Goal: Task Accomplishment & Management: Use online tool/utility

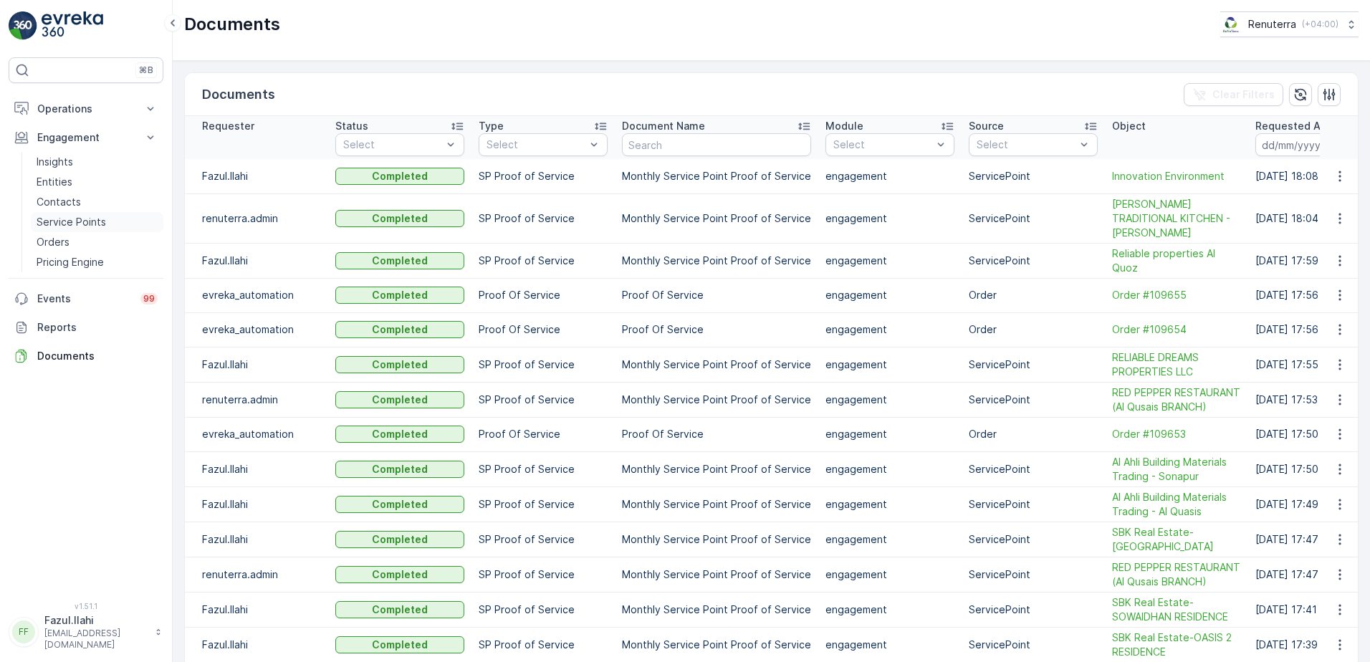
click at [81, 223] on p "Service Points" at bounding box center [72, 222] width 70 height 14
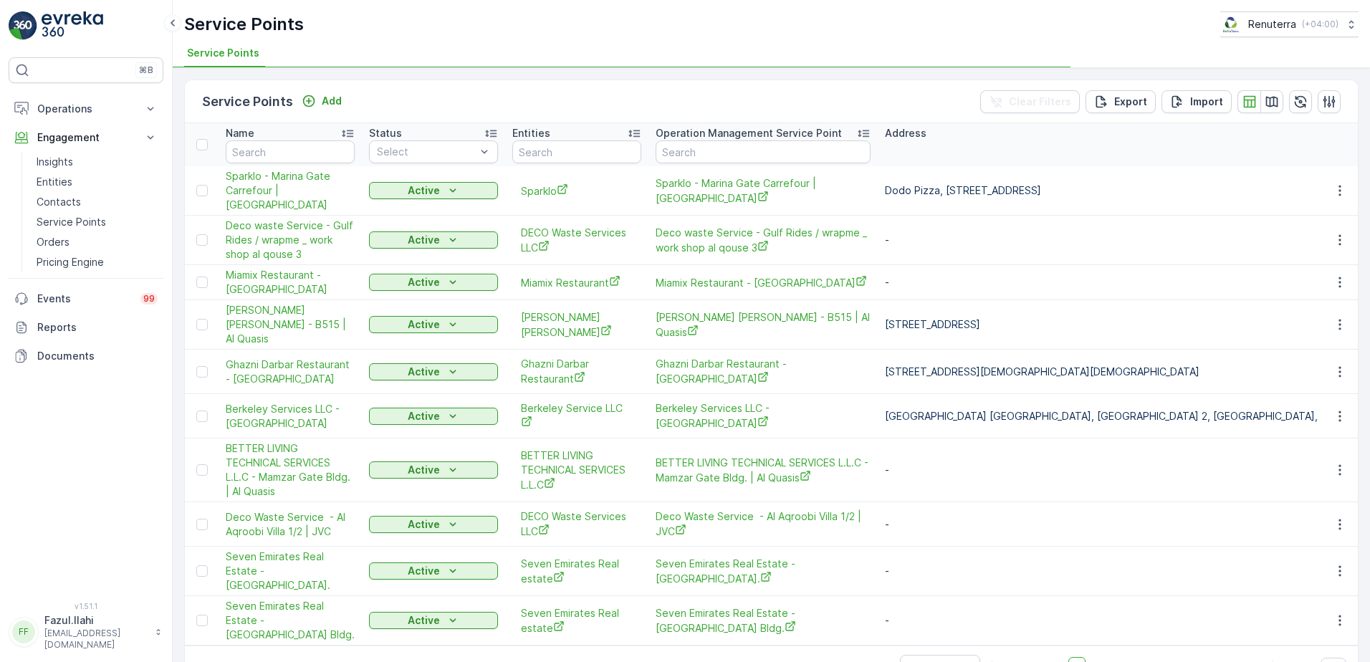
click at [287, 150] on input "text" at bounding box center [290, 151] width 129 height 23
click at [306, 156] on input "text" at bounding box center [290, 151] width 129 height 23
click at [274, 149] on input "text" at bounding box center [290, 151] width 129 height 23
type input "Globalex"
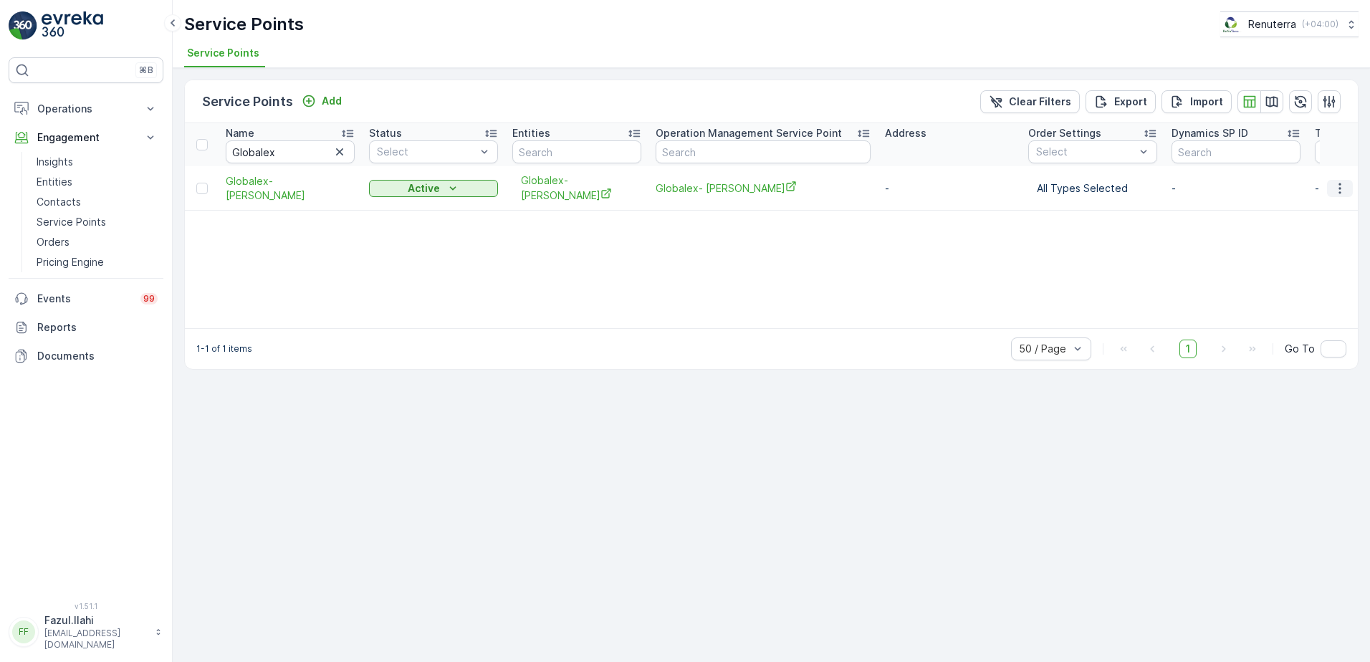
click at [1339, 182] on icon "button" at bounding box center [1340, 188] width 14 height 14
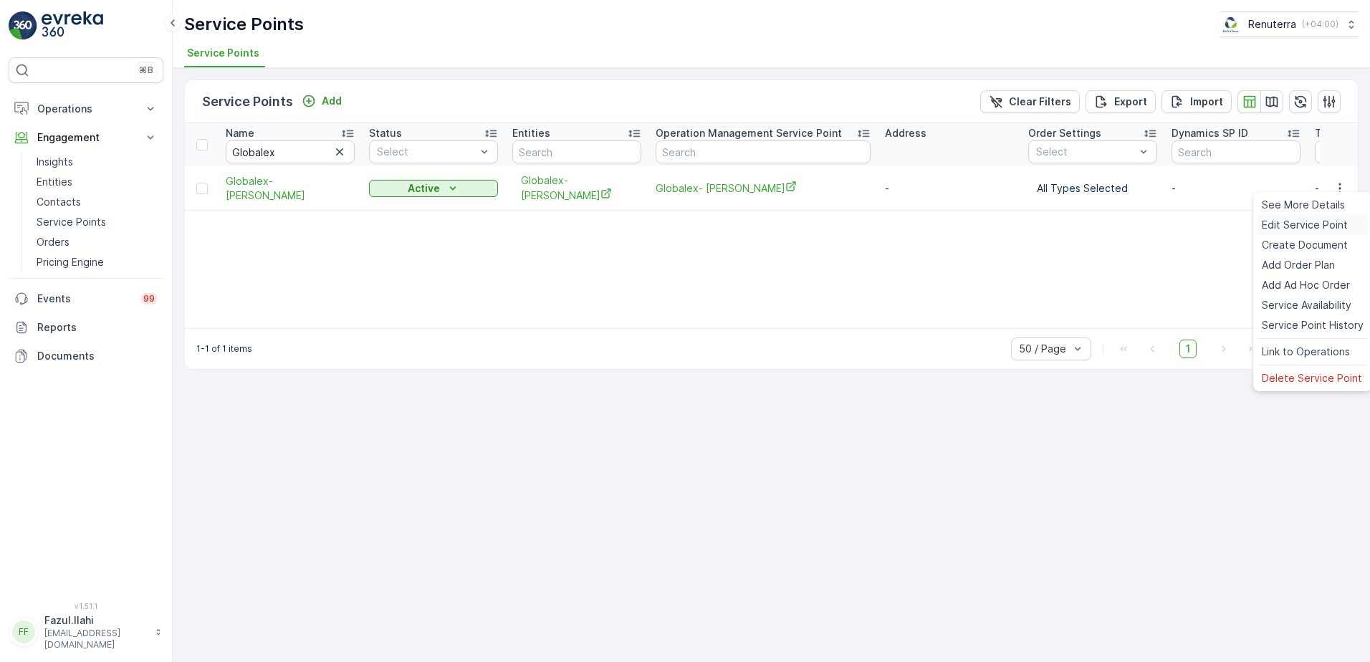
click at [1311, 226] on span "Edit Service Point" at bounding box center [1305, 225] width 86 height 14
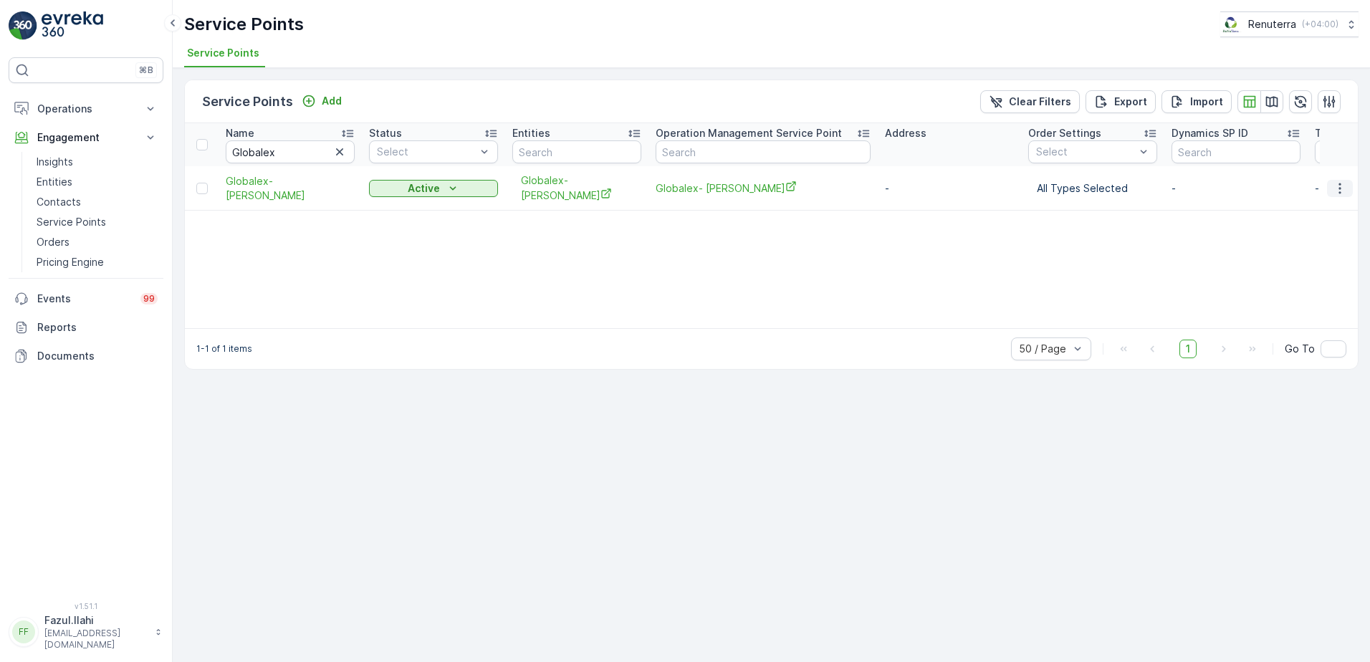
click at [1340, 188] on icon "button" at bounding box center [1340, 188] width 2 height 11
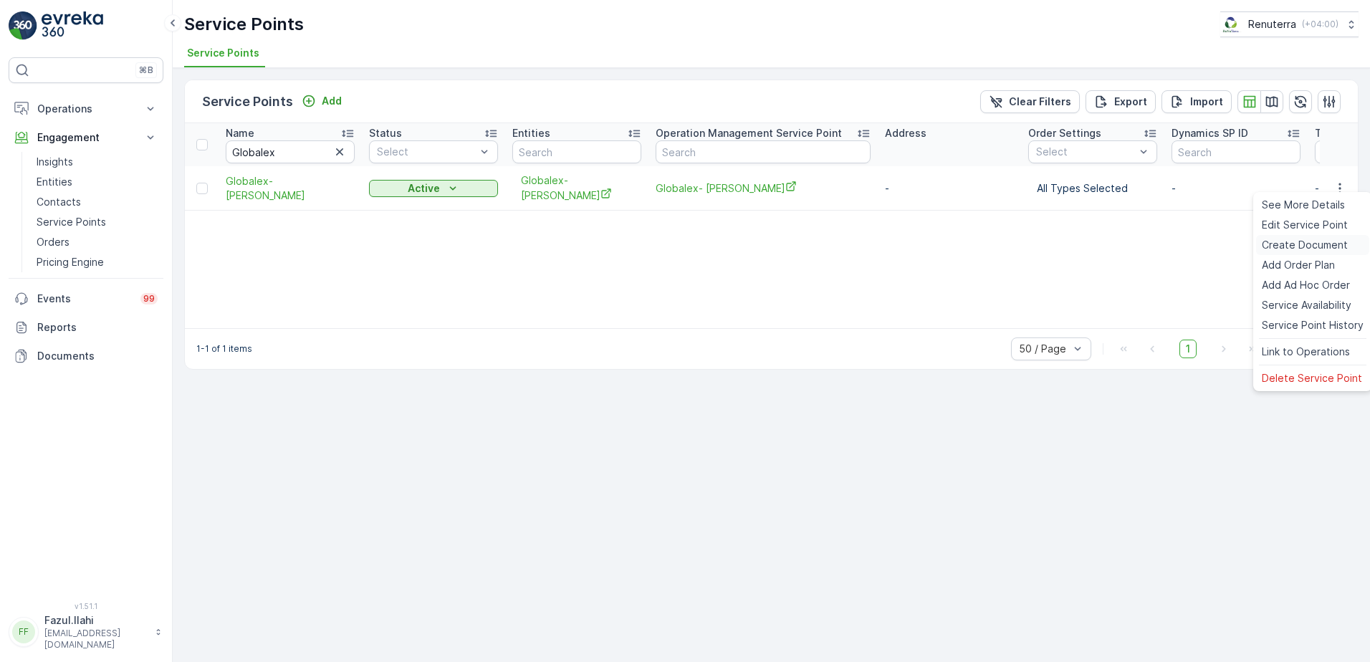
click at [1318, 247] on span "Create Document" at bounding box center [1305, 245] width 86 height 14
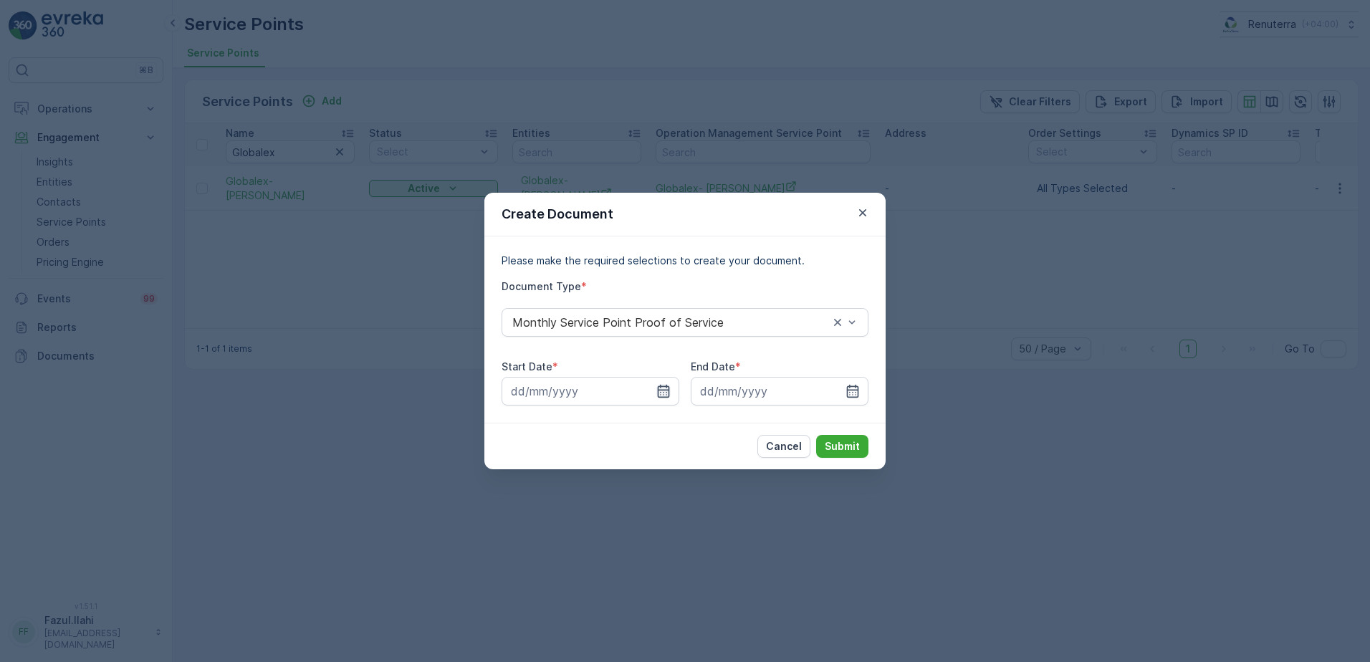
click at [659, 386] on icon "button" at bounding box center [664, 391] width 12 height 13
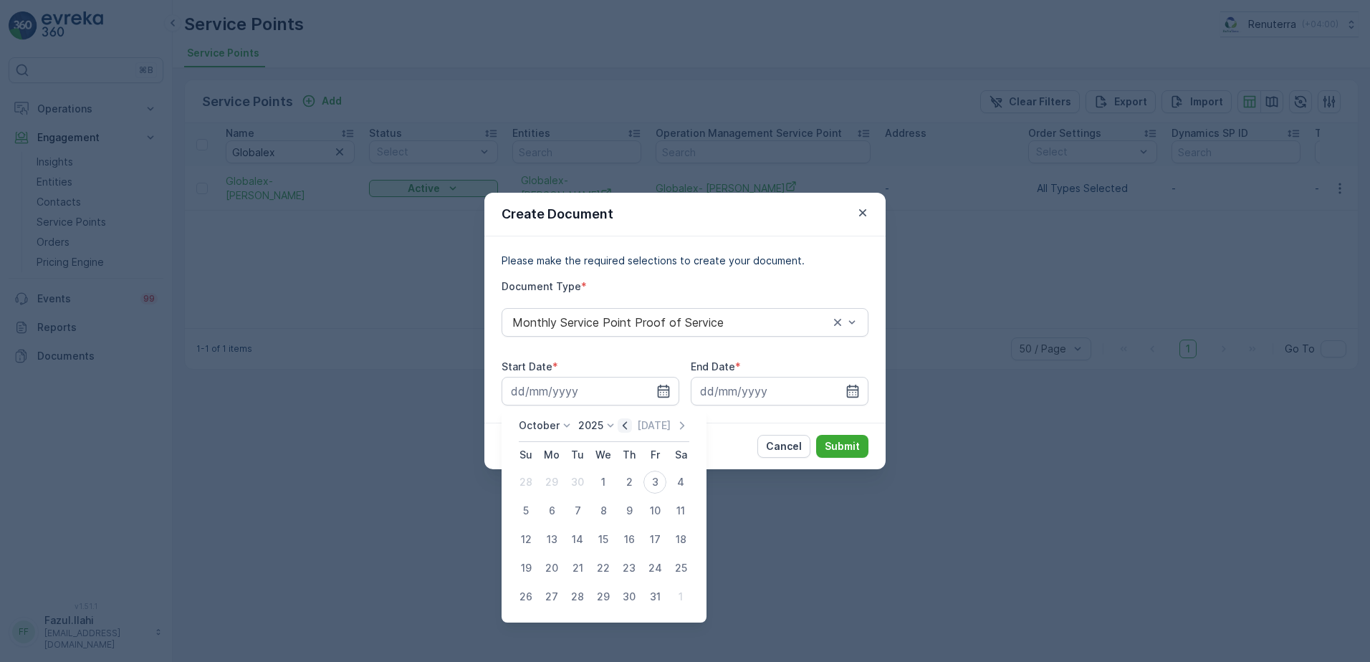
click at [631, 426] on icon "button" at bounding box center [625, 426] width 14 height 14
click at [549, 477] on div "1" at bounding box center [551, 482] width 23 height 23
type input "01.09.2025"
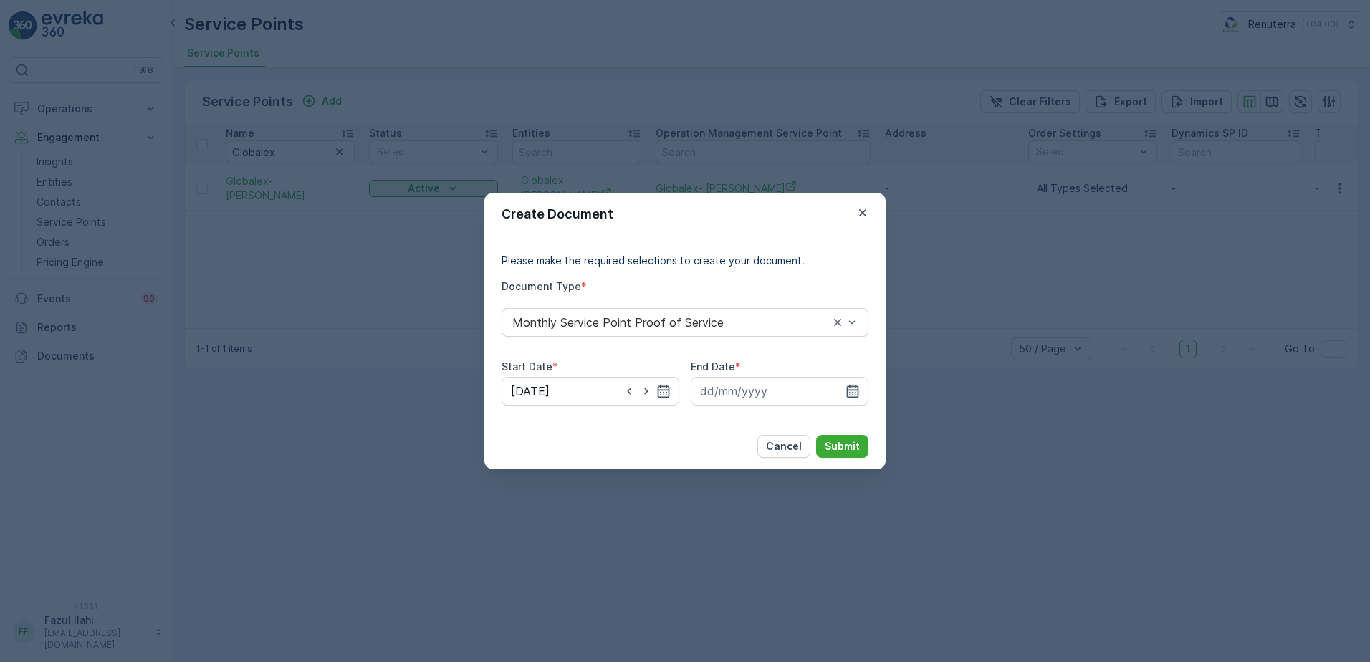
click at [850, 390] on icon "button" at bounding box center [853, 391] width 12 height 13
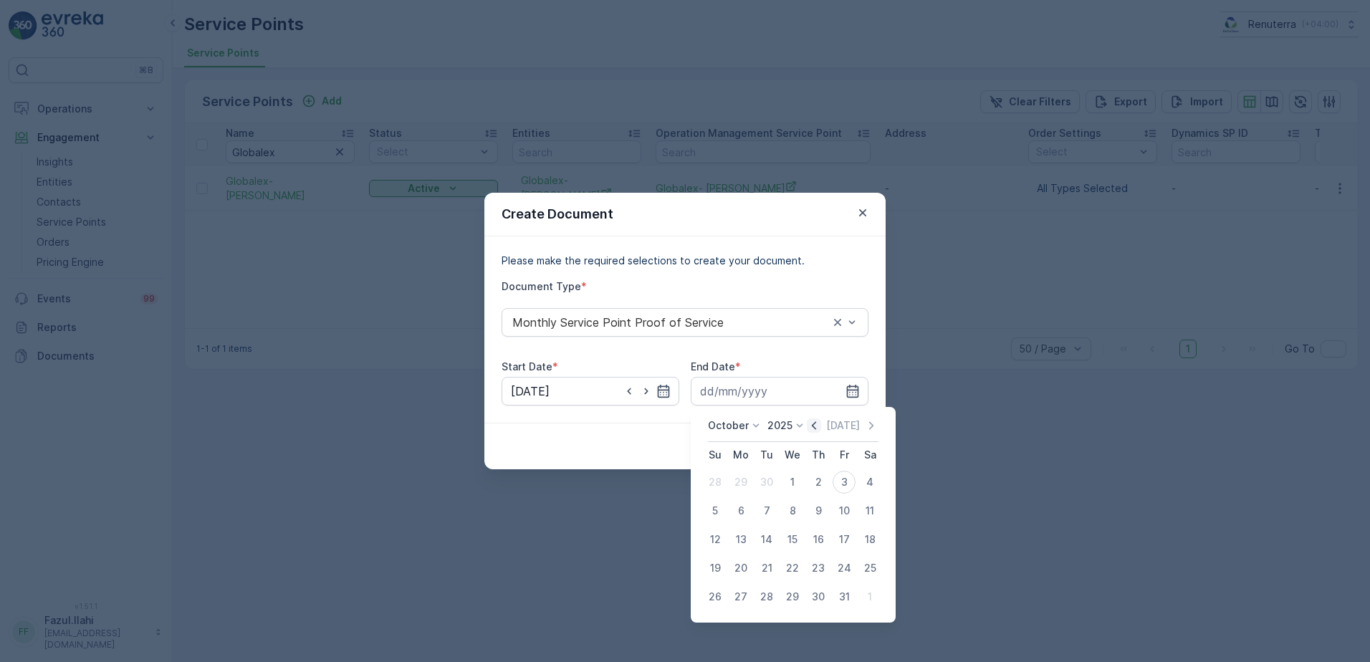
click at [816, 428] on icon "button" at bounding box center [814, 426] width 14 height 14
click at [763, 603] on div "30" at bounding box center [766, 597] width 23 height 23
type input "30.09.2025"
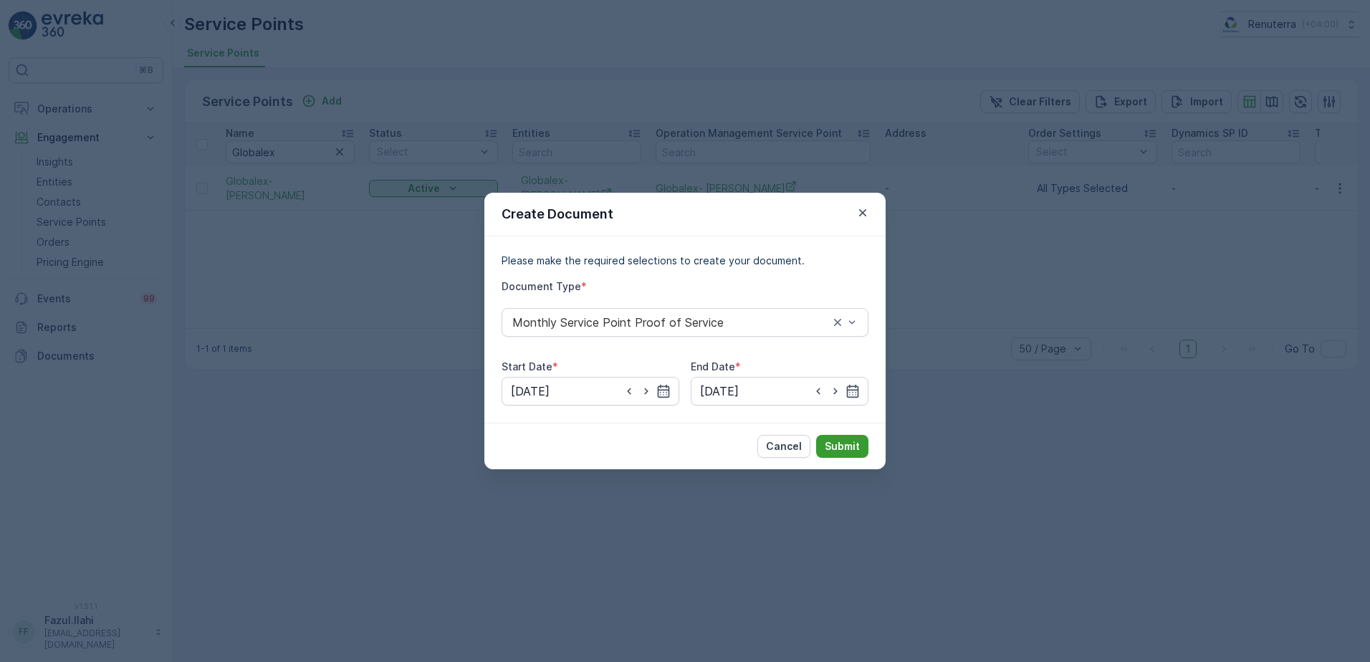
click at [838, 447] on p "Submit" at bounding box center [842, 446] width 35 height 14
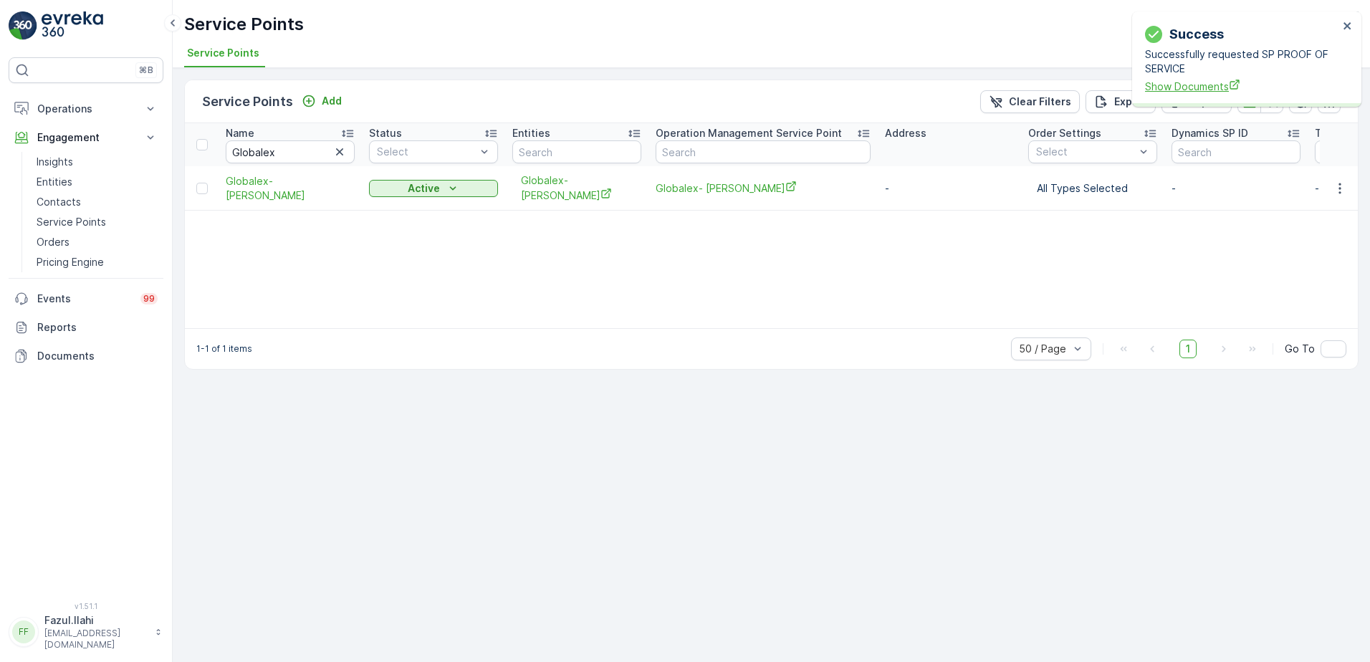
click at [1204, 88] on span "Show Documents" at bounding box center [1241, 86] width 193 height 15
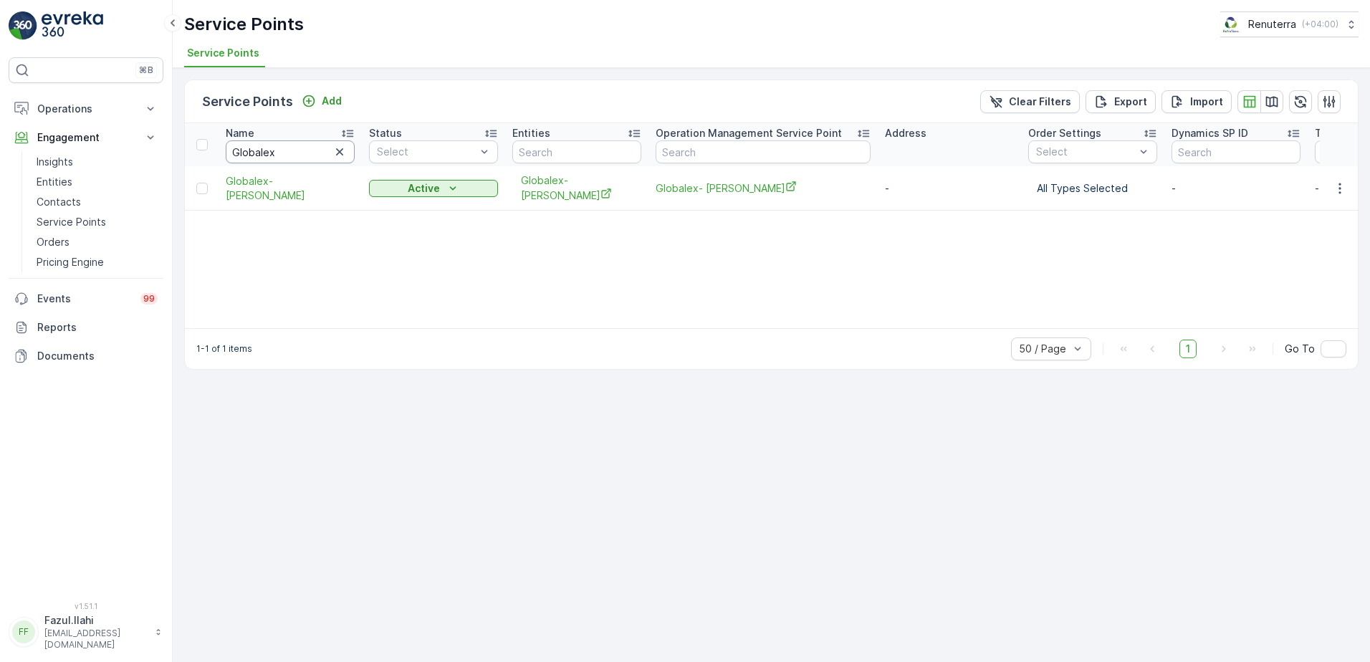
click at [296, 150] on input "Globalex" at bounding box center [290, 151] width 129 height 23
type input "A"
click at [296, 150] on input "A" at bounding box center [290, 151] width 129 height 23
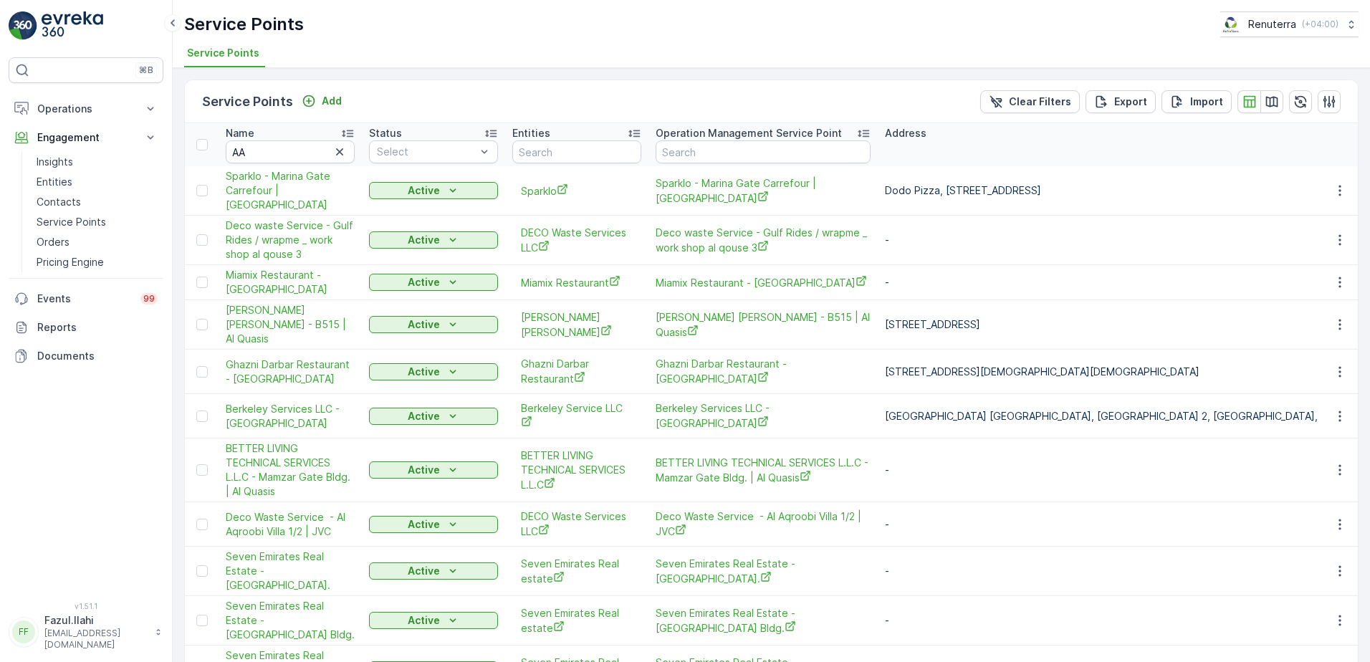
type input "A"
click at [296, 150] on input "A" at bounding box center [290, 151] width 129 height 23
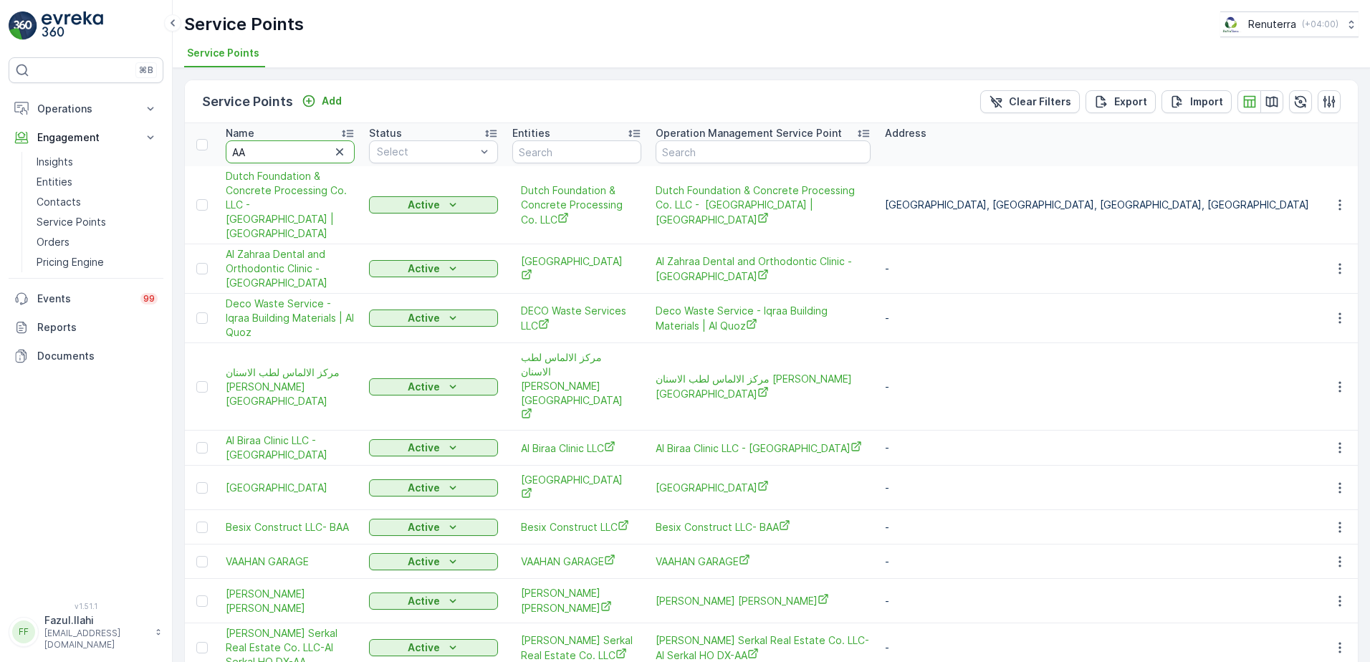
click at [296, 150] on input "AA" at bounding box center [290, 151] width 129 height 23
type input "A"
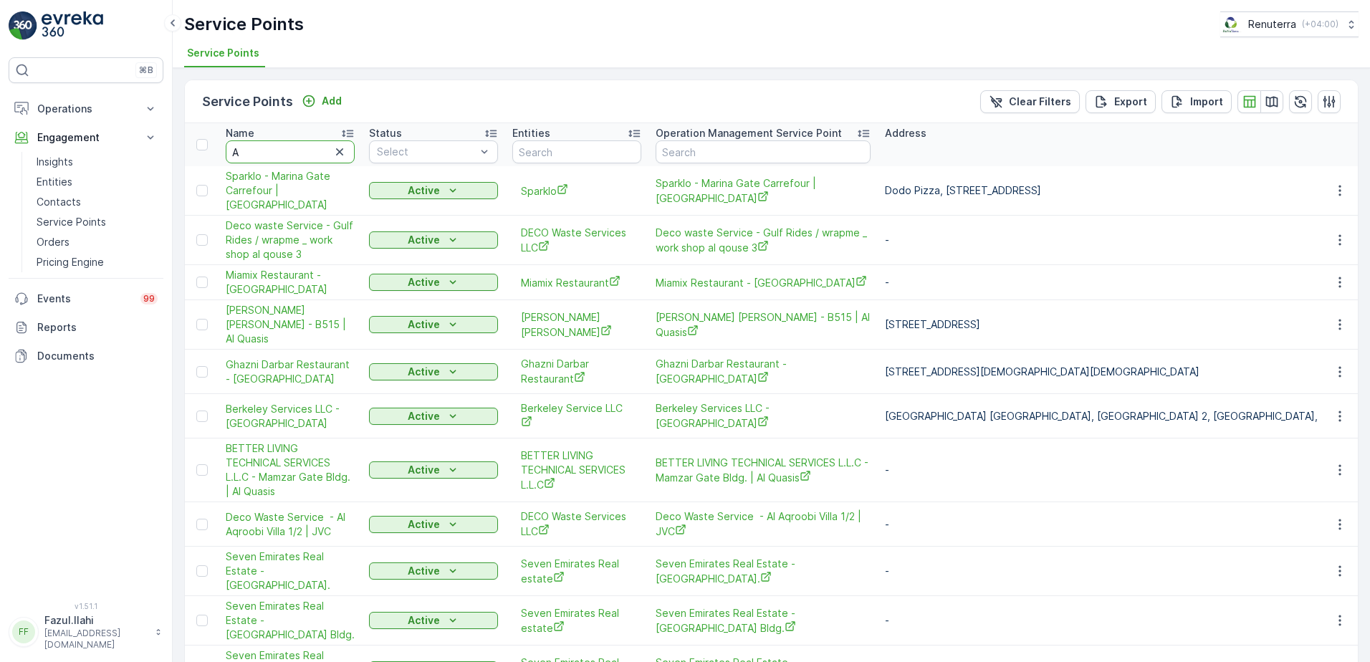
click at [296, 150] on input "A" at bounding box center [290, 151] width 129 height 23
type input "AAKI"
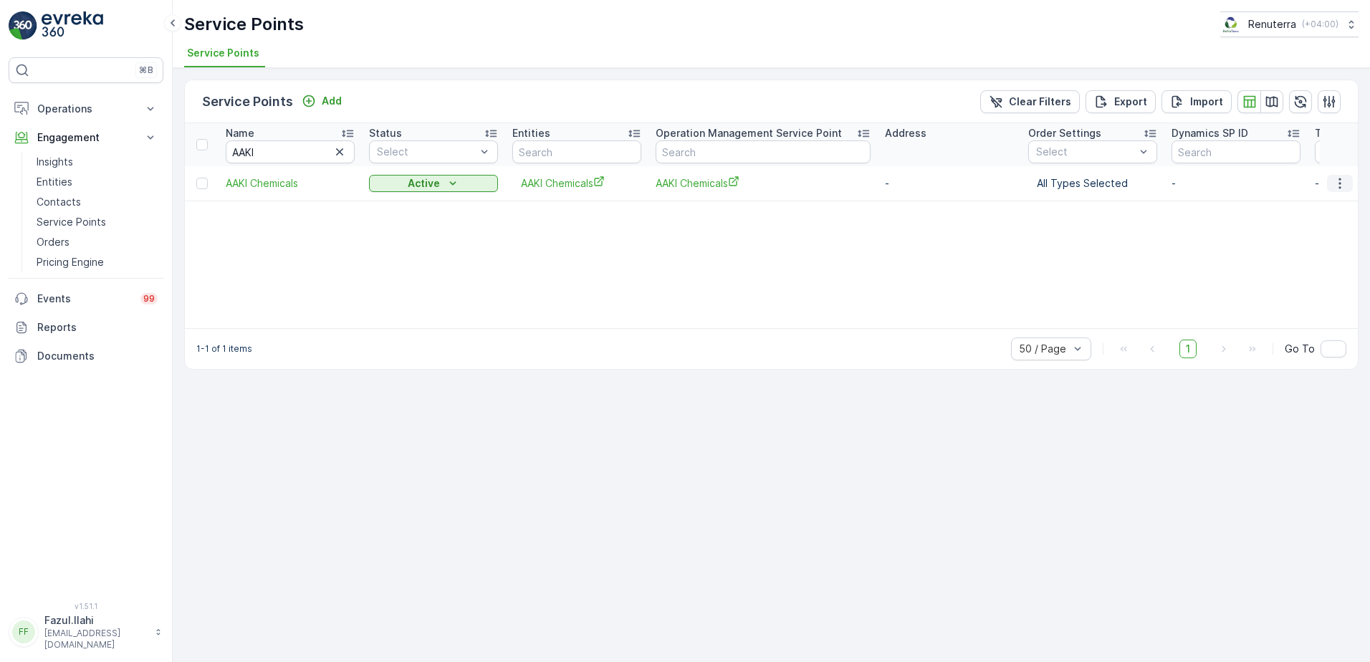
click at [1334, 184] on icon "button" at bounding box center [1340, 183] width 14 height 14
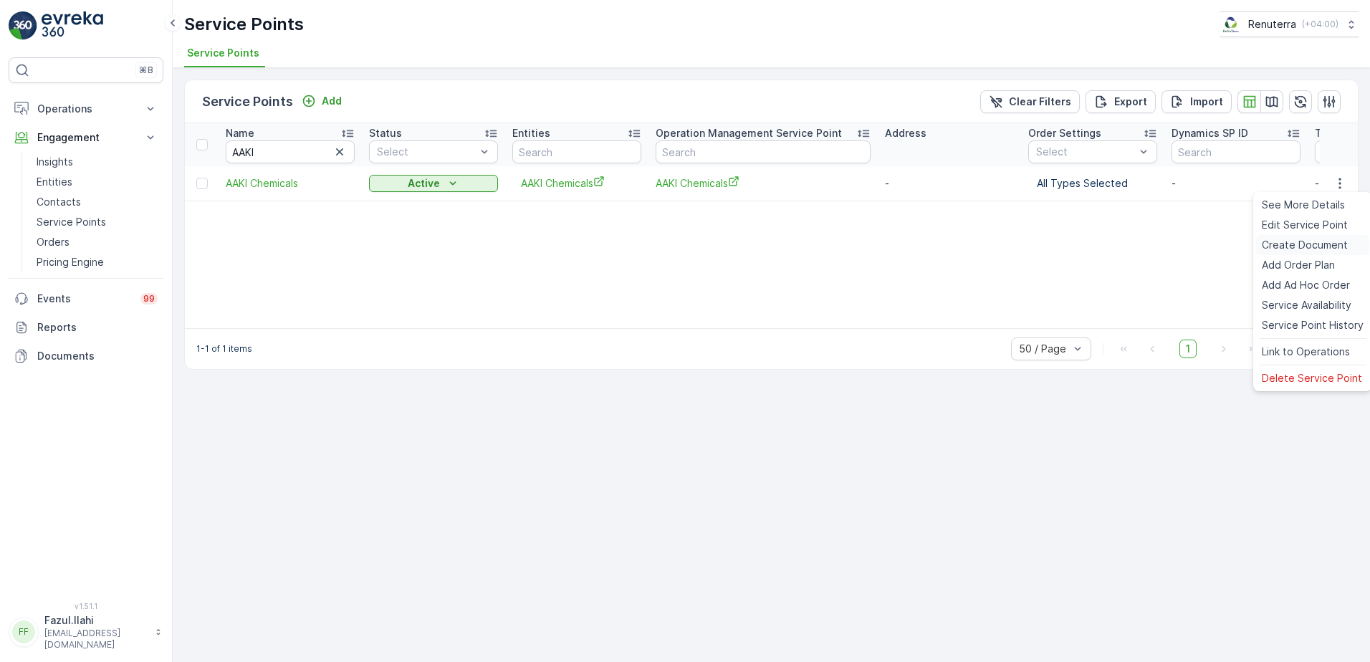
click at [1297, 245] on span "Create Document" at bounding box center [1305, 245] width 86 height 14
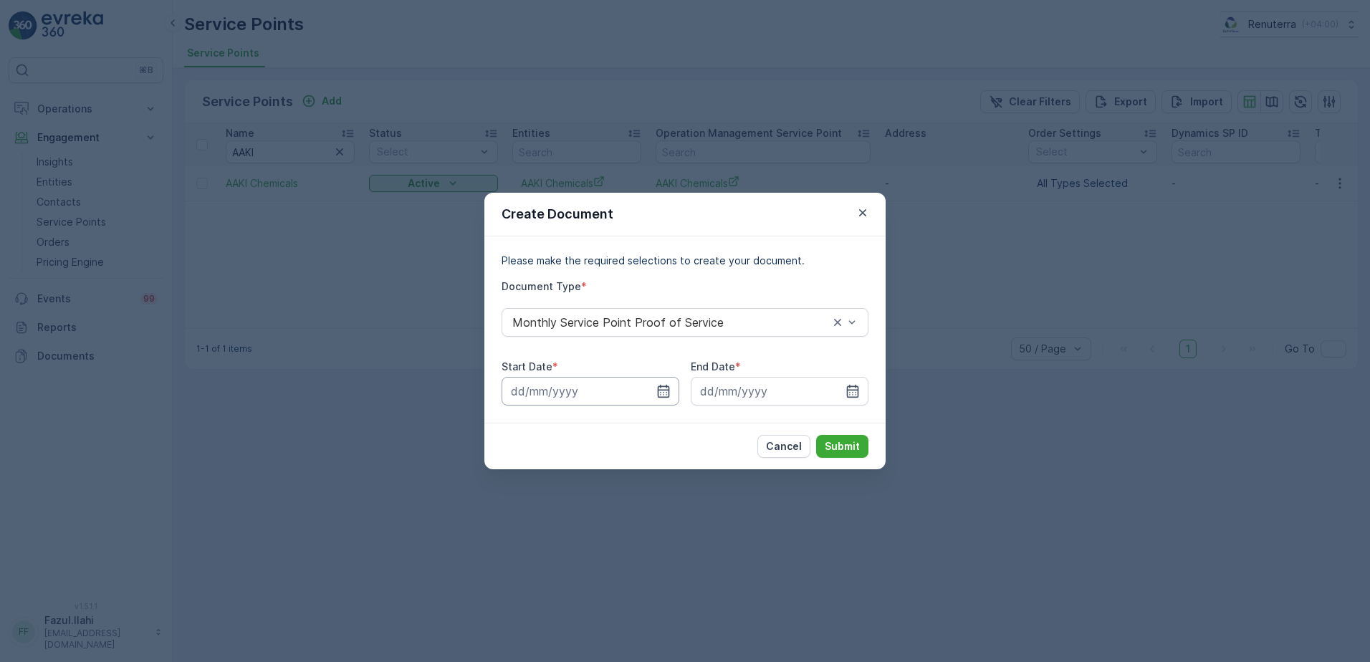
click at [674, 395] on input at bounding box center [591, 391] width 178 height 29
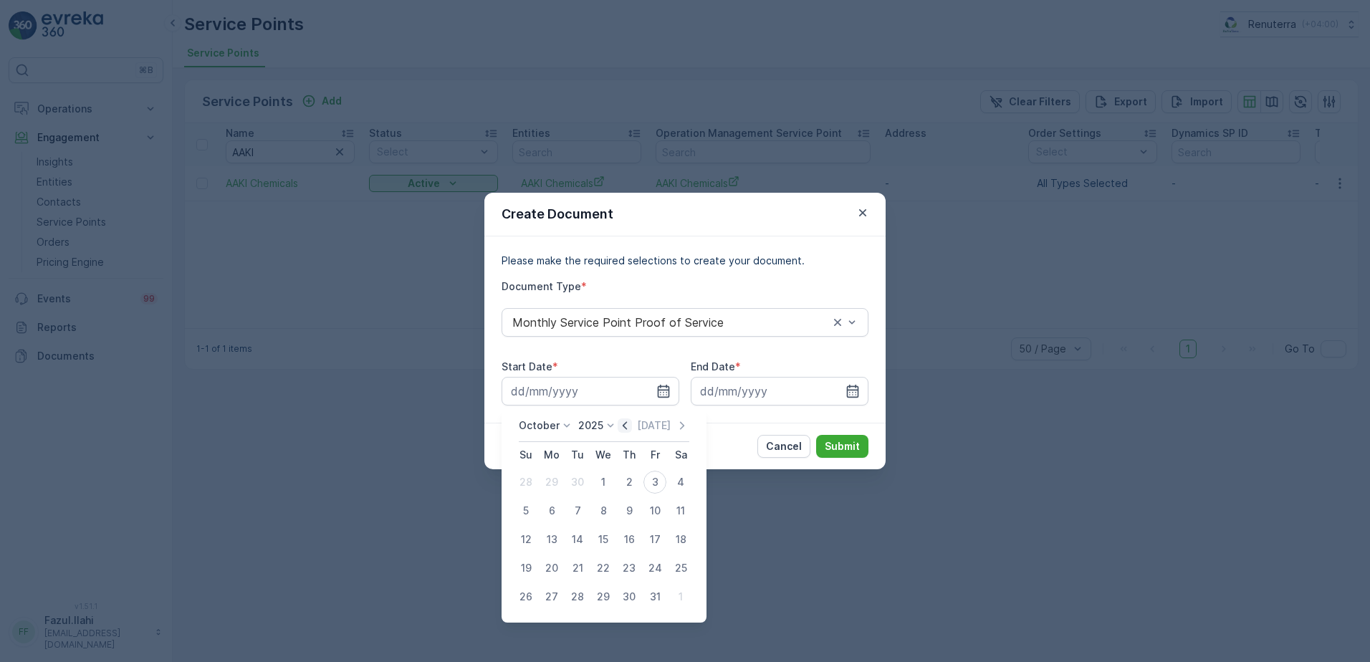
click at [629, 426] on icon "button" at bounding box center [625, 426] width 14 height 14
click at [547, 482] on div "1" at bounding box center [551, 482] width 23 height 23
type input "01.09.2025"
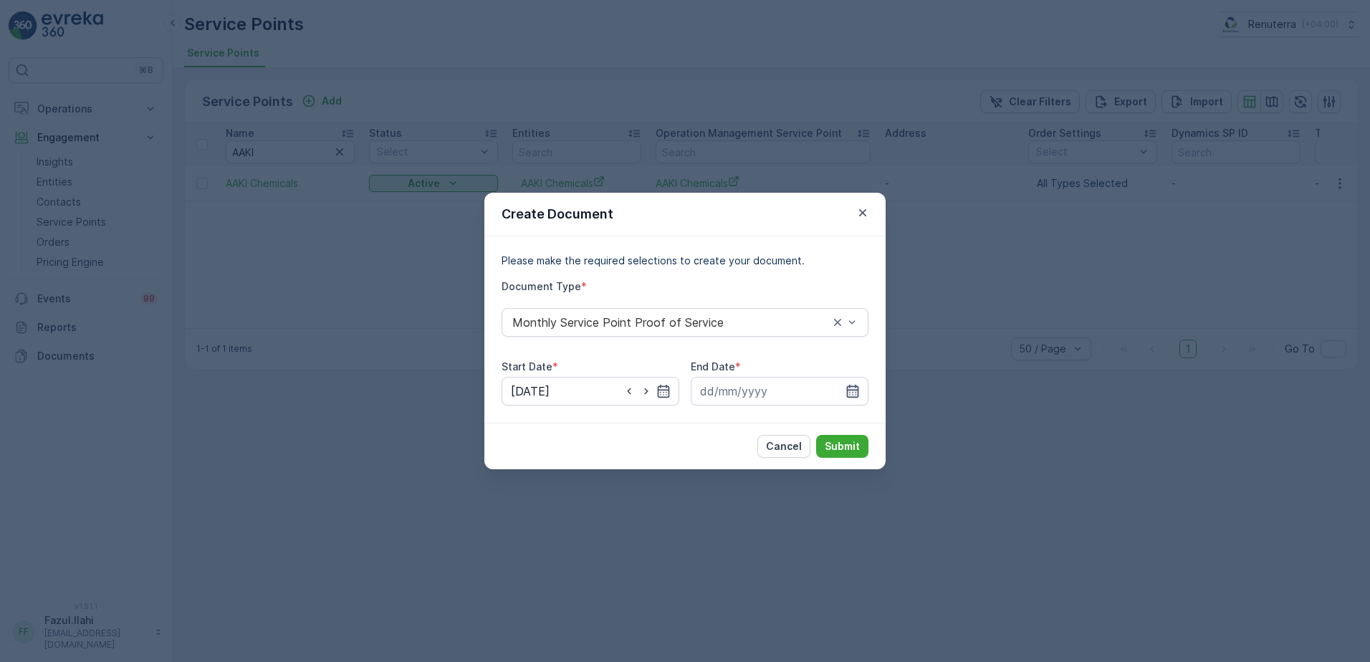
click at [857, 391] on icon "button" at bounding box center [853, 391] width 12 height 13
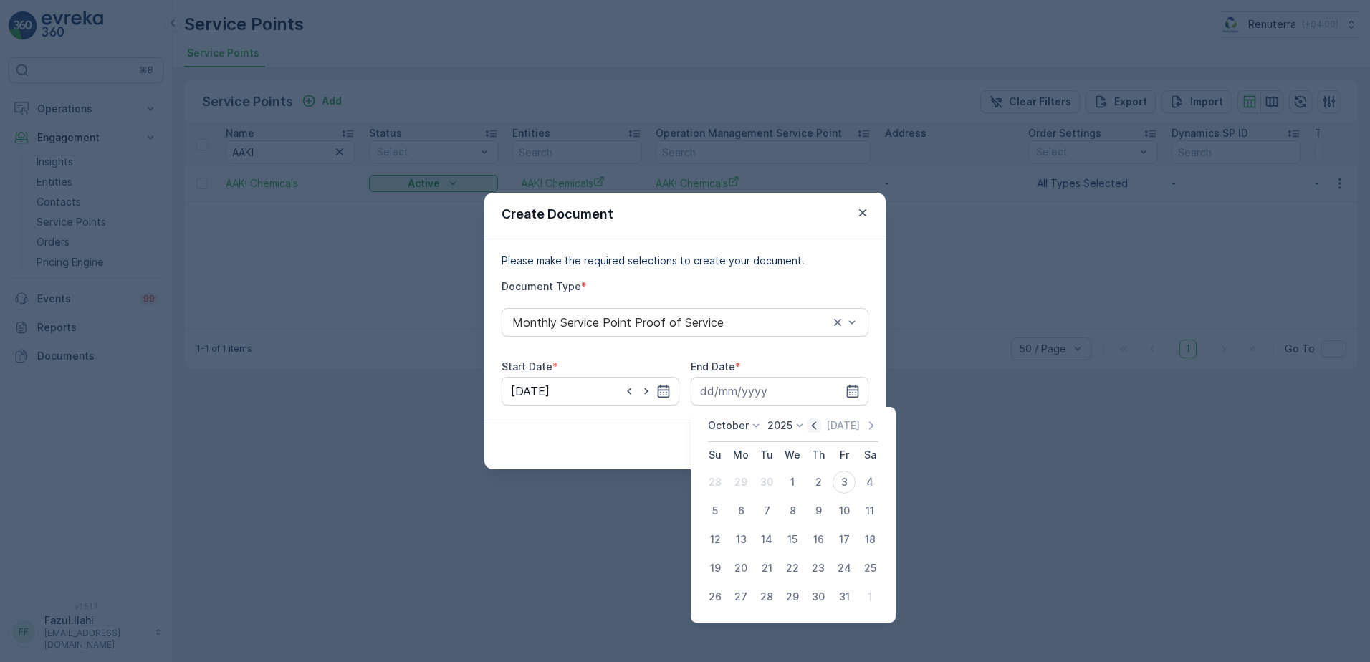
click at [815, 424] on icon "button" at bounding box center [814, 426] width 14 height 14
click at [773, 599] on div "30" at bounding box center [766, 597] width 23 height 23
type input "30.09.2025"
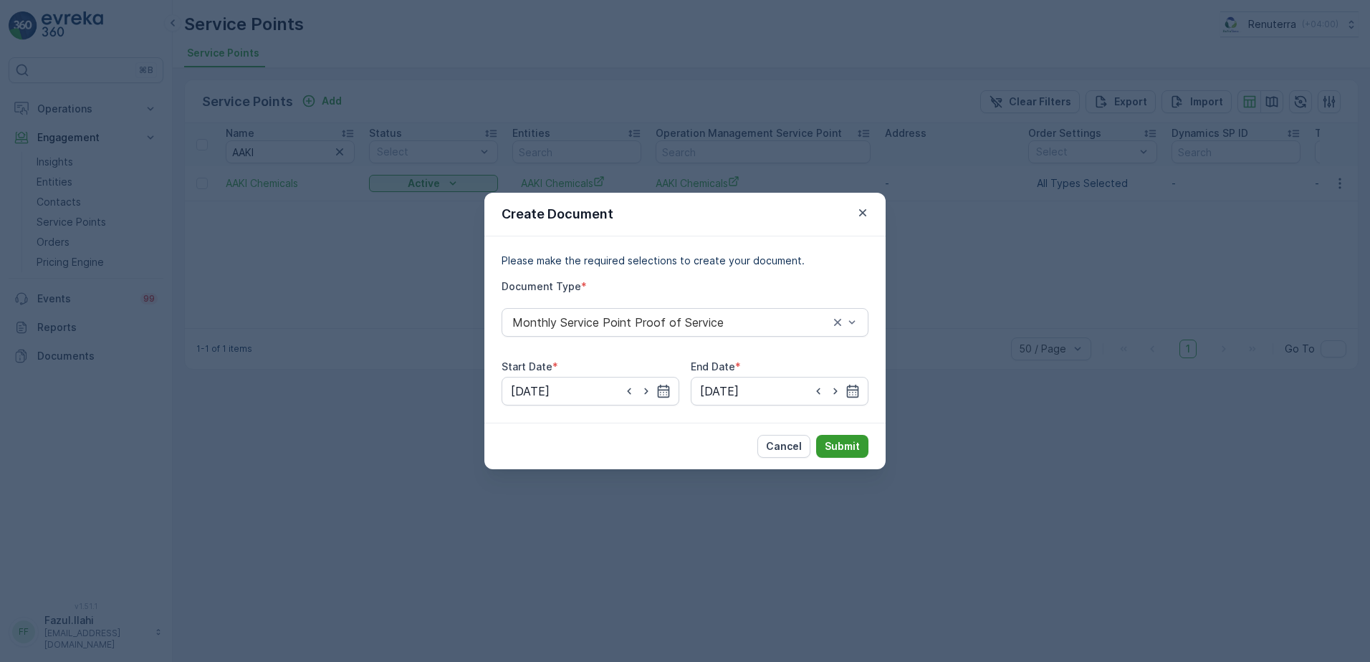
click at [857, 450] on p "Submit" at bounding box center [842, 446] width 35 height 14
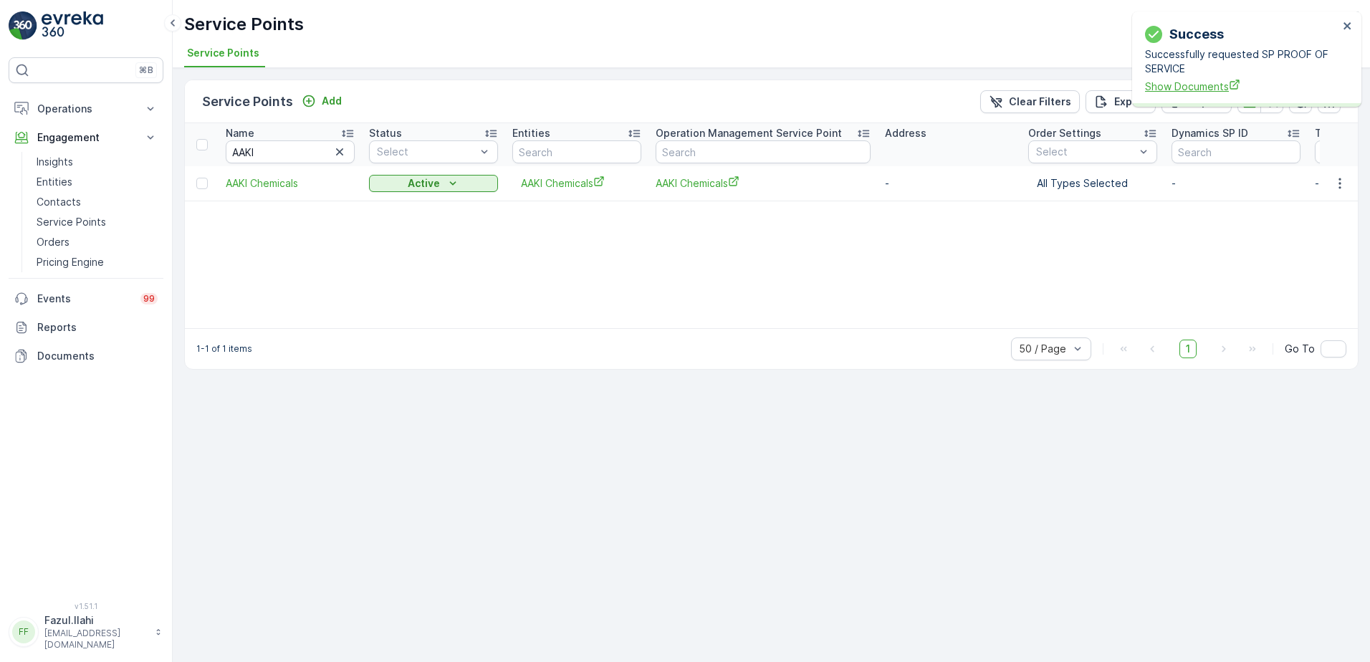
click at [1205, 84] on span "Show Documents" at bounding box center [1241, 86] width 193 height 15
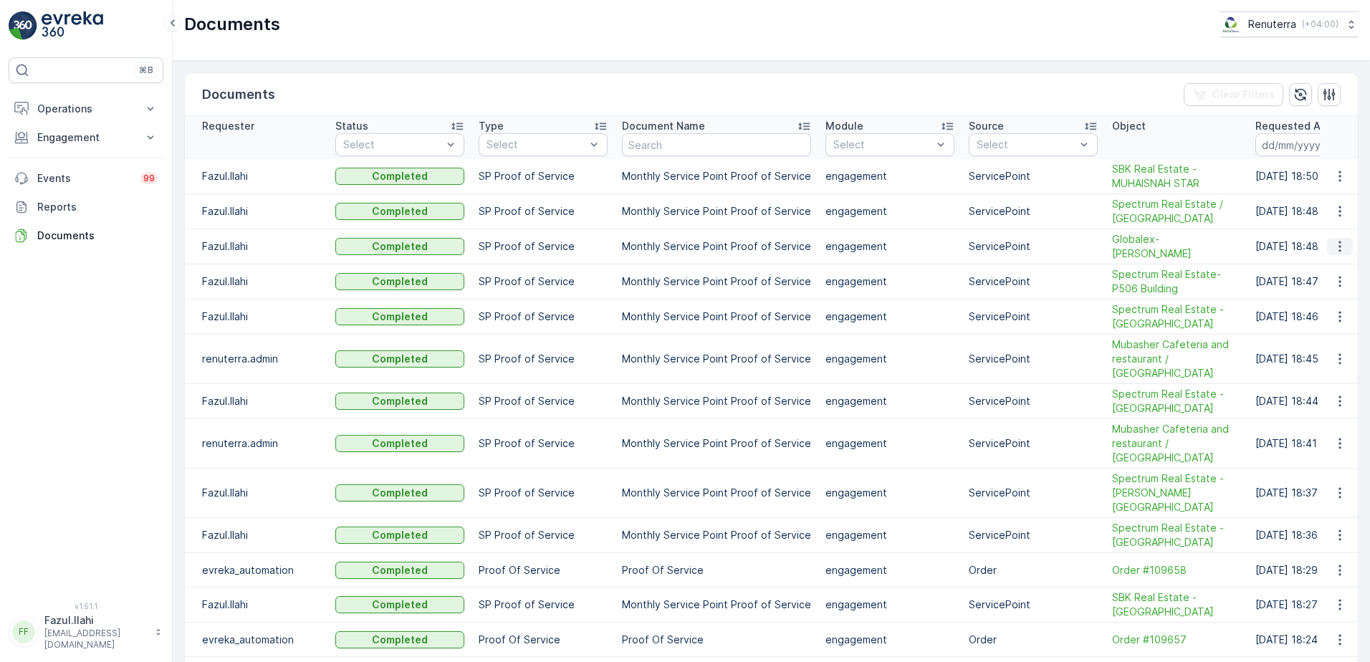
click at [1333, 244] on icon "button" at bounding box center [1340, 246] width 14 height 14
click at [1322, 272] on span "See Details" at bounding box center [1336, 268] width 55 height 14
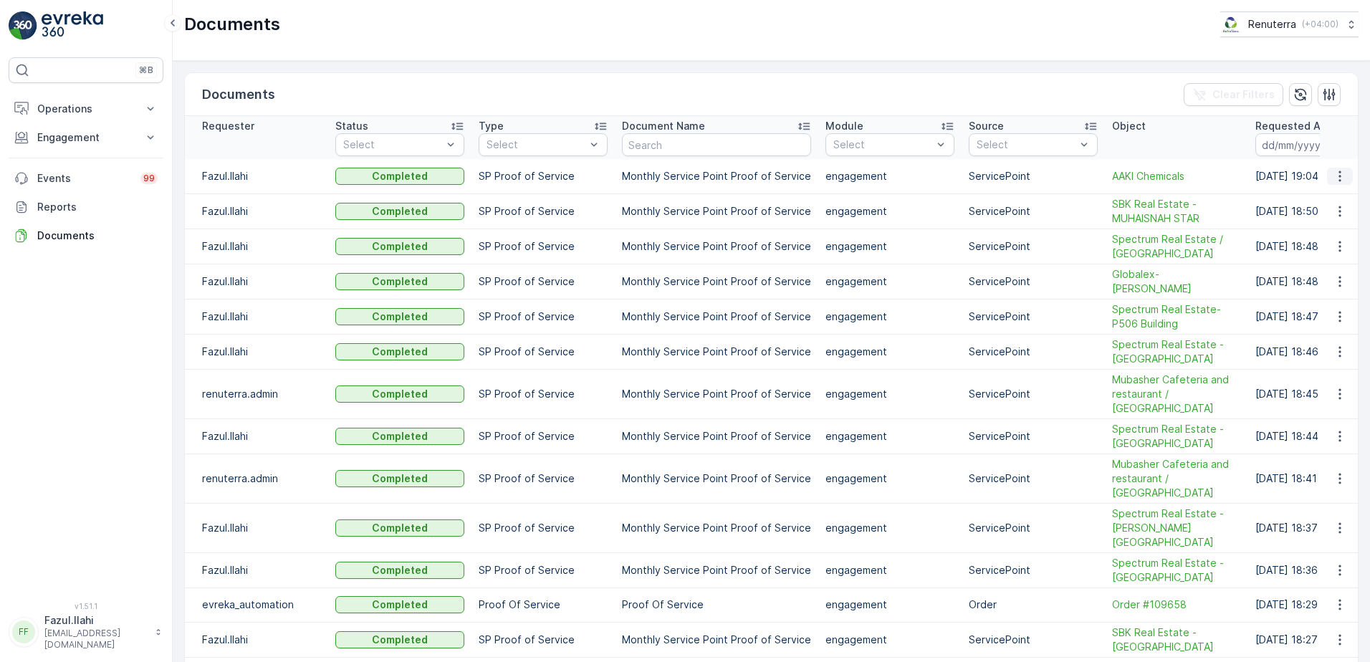
click at [1337, 174] on icon "button" at bounding box center [1340, 176] width 14 height 14
click at [1327, 201] on span "See Details" at bounding box center [1336, 198] width 55 height 14
